Goal: Task Accomplishment & Management: Complete application form

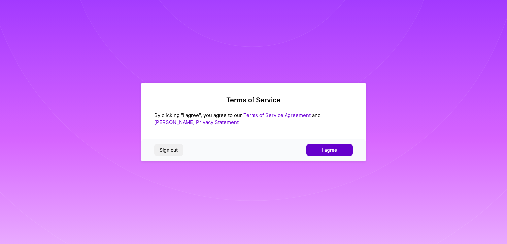
click at [327, 150] on span "I agree" at bounding box center [329, 150] width 15 height 7
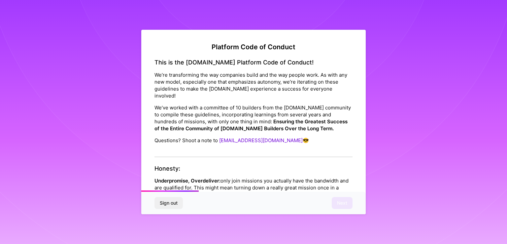
scroll to position [751, 0]
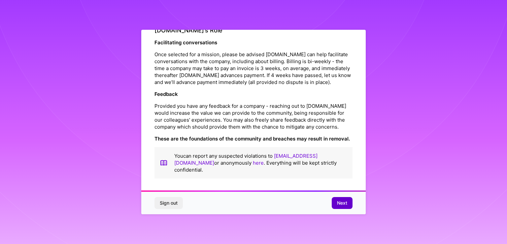
click at [341, 201] on span "Next" at bounding box center [342, 202] width 10 height 7
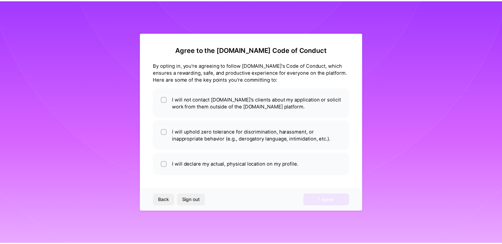
scroll to position [0, 0]
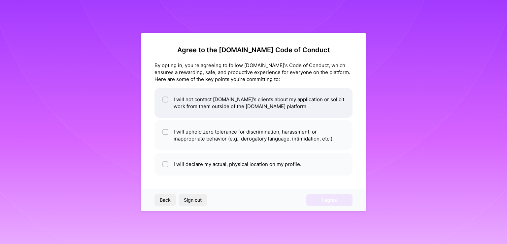
click at [165, 99] on input "checkbox" at bounding box center [166, 99] width 5 height 5
checkbox input "true"
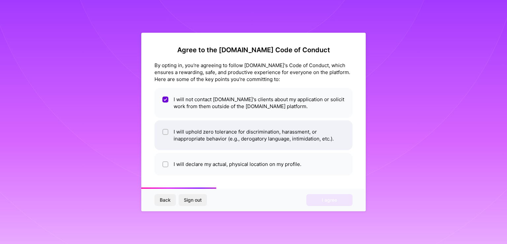
click at [164, 131] on input "checkbox" at bounding box center [166, 132] width 5 height 5
checkbox input "true"
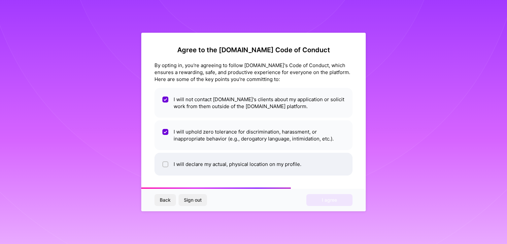
click at [164, 162] on input "checkbox" at bounding box center [166, 164] width 5 height 5
checkbox input "true"
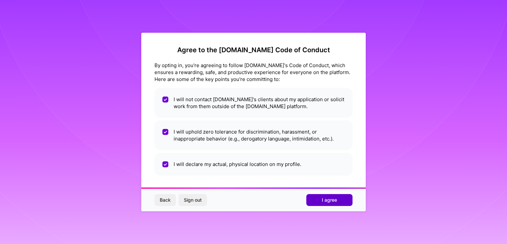
click at [326, 204] on button "I agree" at bounding box center [329, 200] width 46 height 12
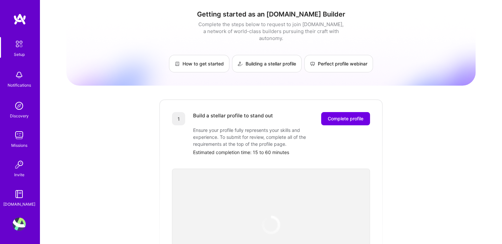
scroll to position [176, 0]
